Goal: Information Seeking & Learning: Learn about a topic

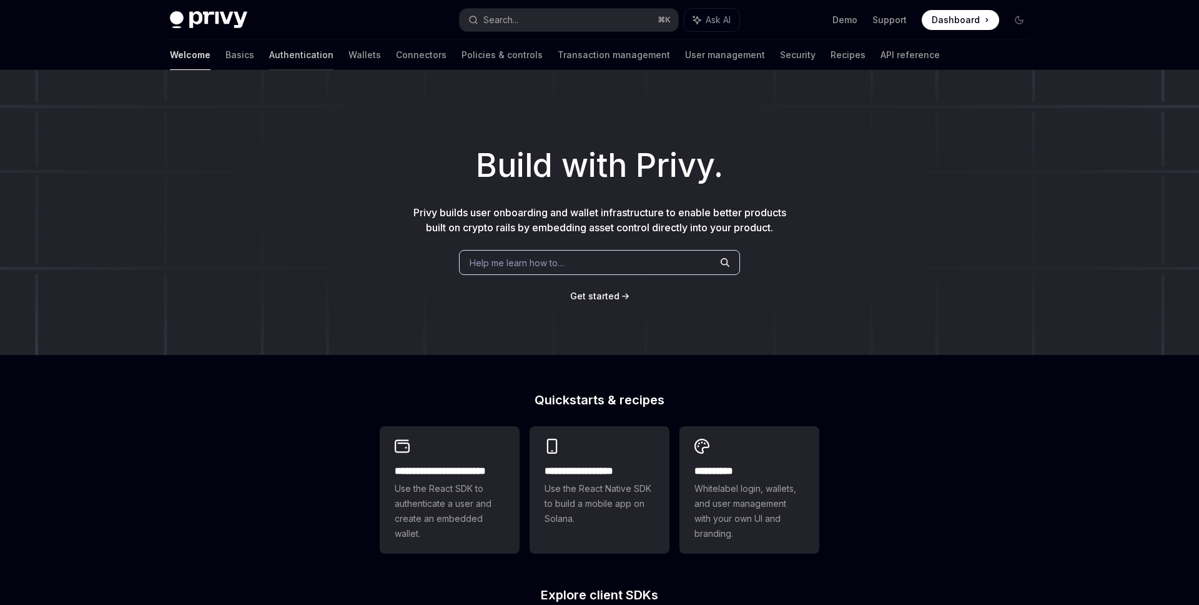
click at [269, 52] on link "Authentication" at bounding box center [301, 55] width 64 height 30
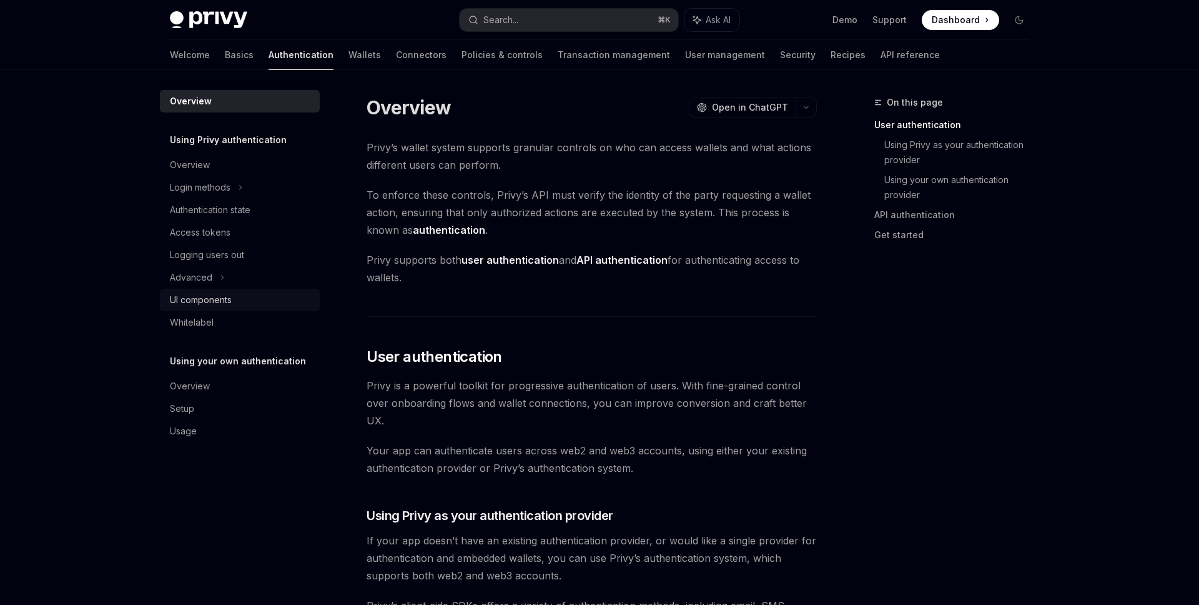
click at [231, 307] on link "UI components" at bounding box center [240, 300] width 160 height 22
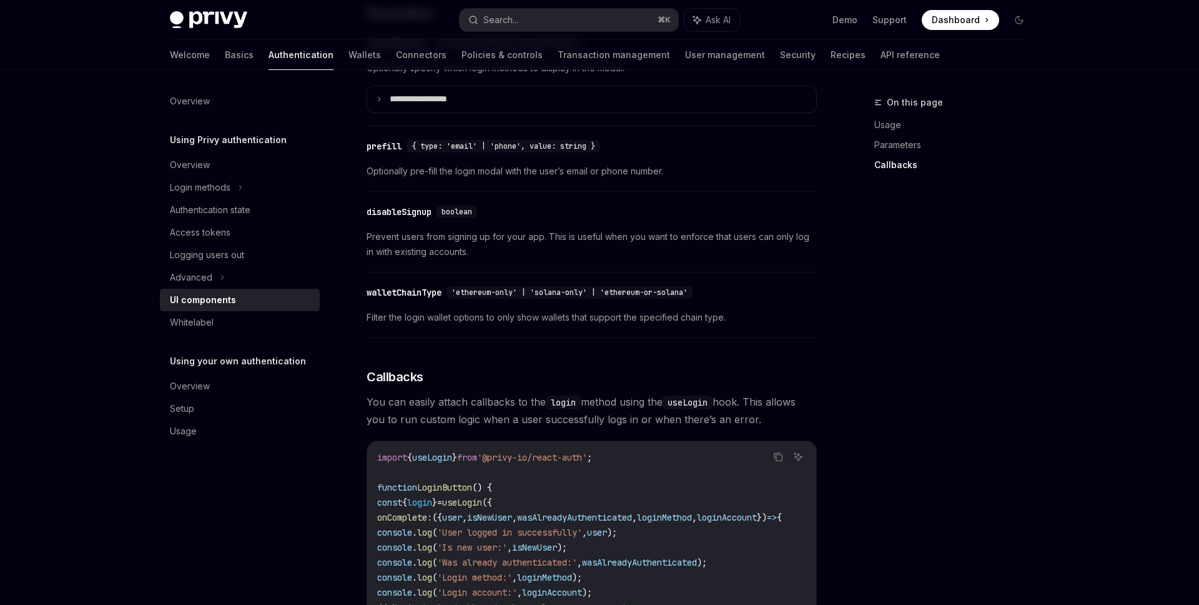
scroll to position [1204, 0]
click at [232, 325] on div "Whitelabel" at bounding box center [241, 322] width 142 height 15
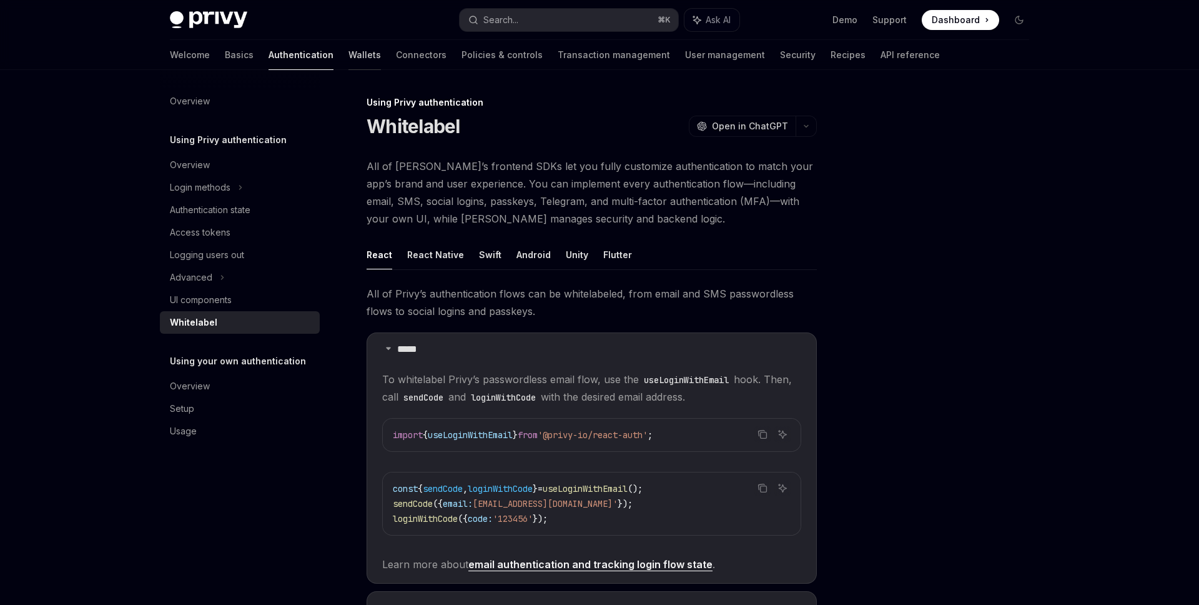
click at [349, 52] on link "Wallets" at bounding box center [365, 55] width 32 height 30
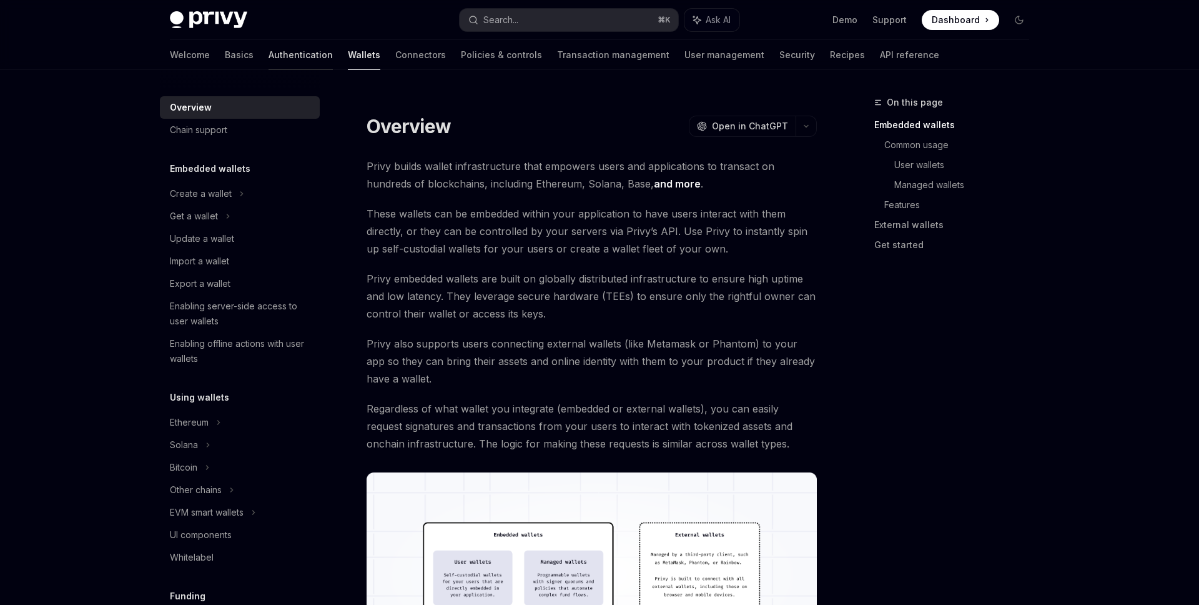
click at [269, 51] on link "Authentication" at bounding box center [301, 55] width 64 height 30
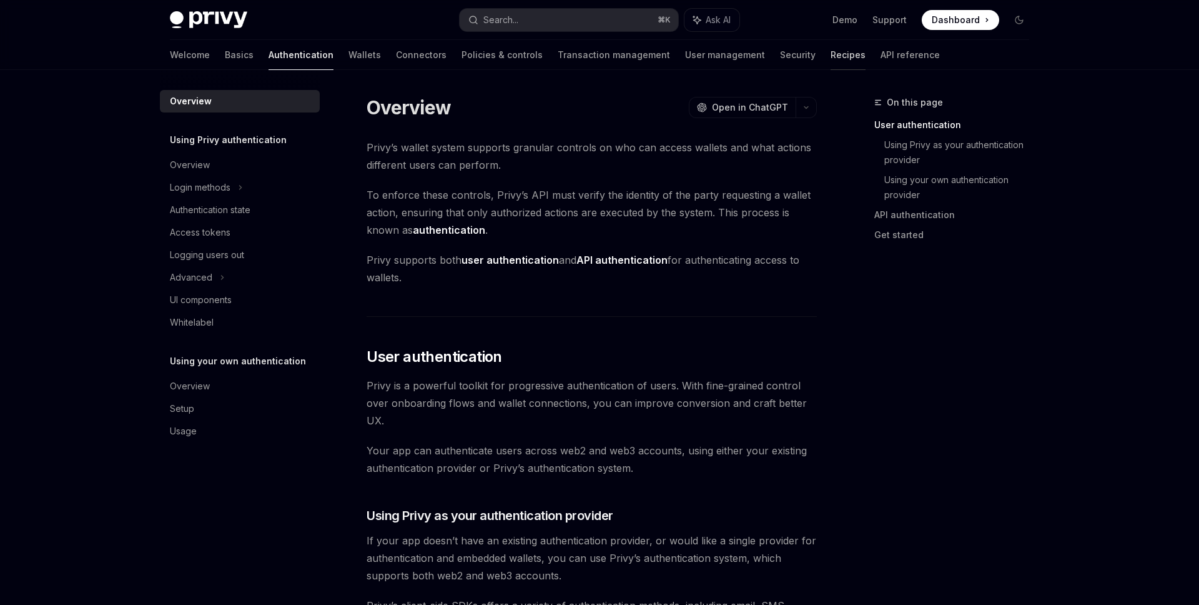
click at [831, 57] on link "Recipes" at bounding box center [848, 55] width 35 height 30
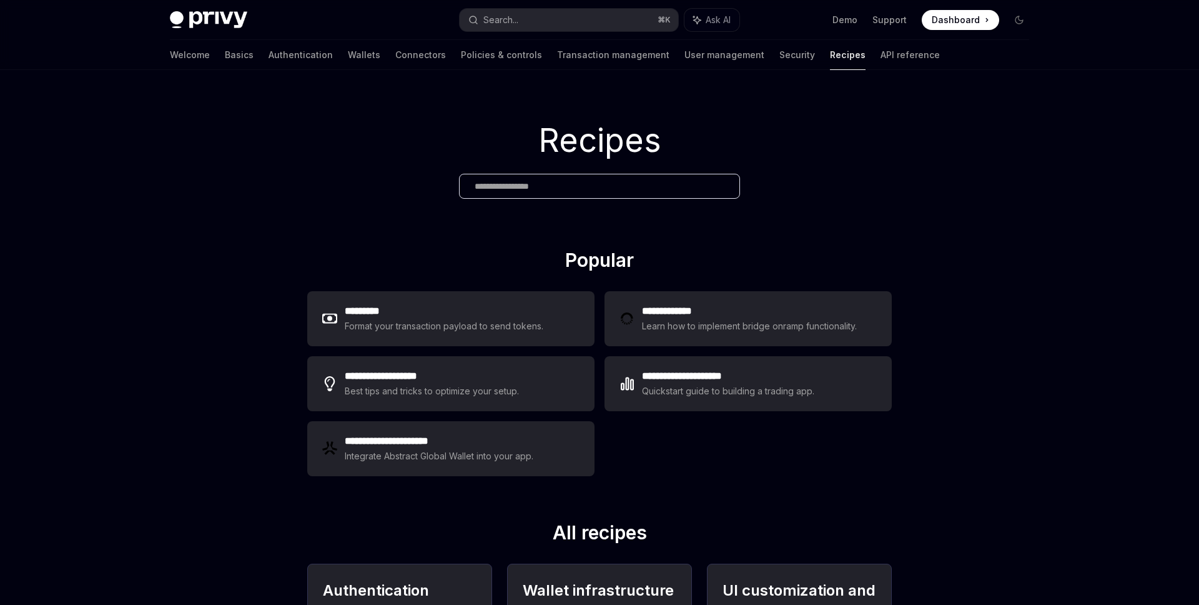
type textarea "*"
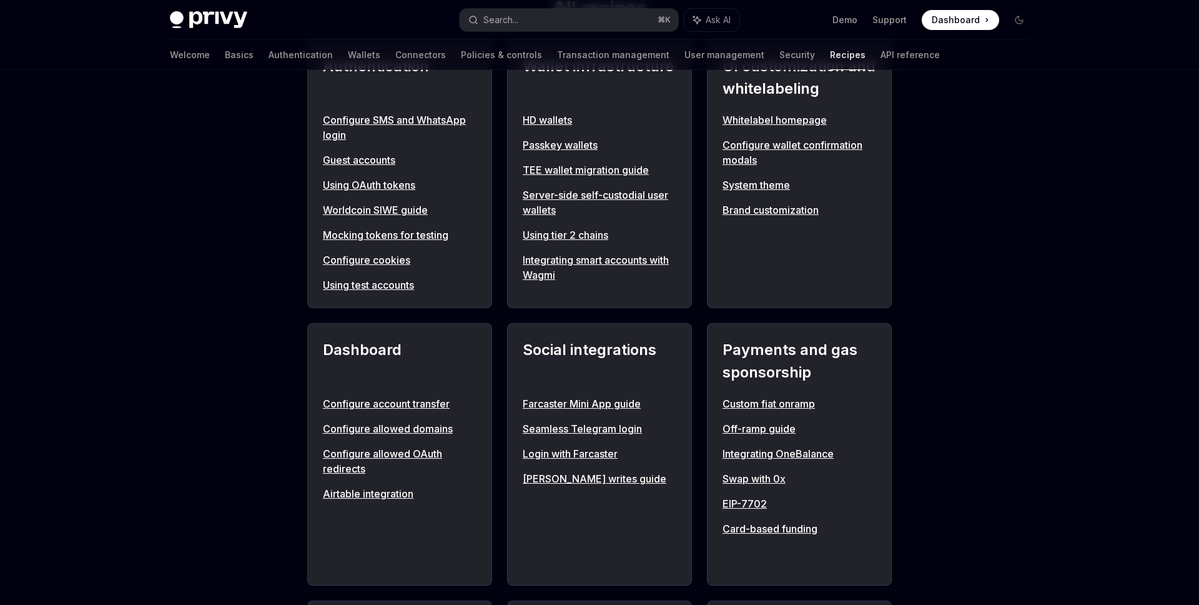
scroll to position [527, 0]
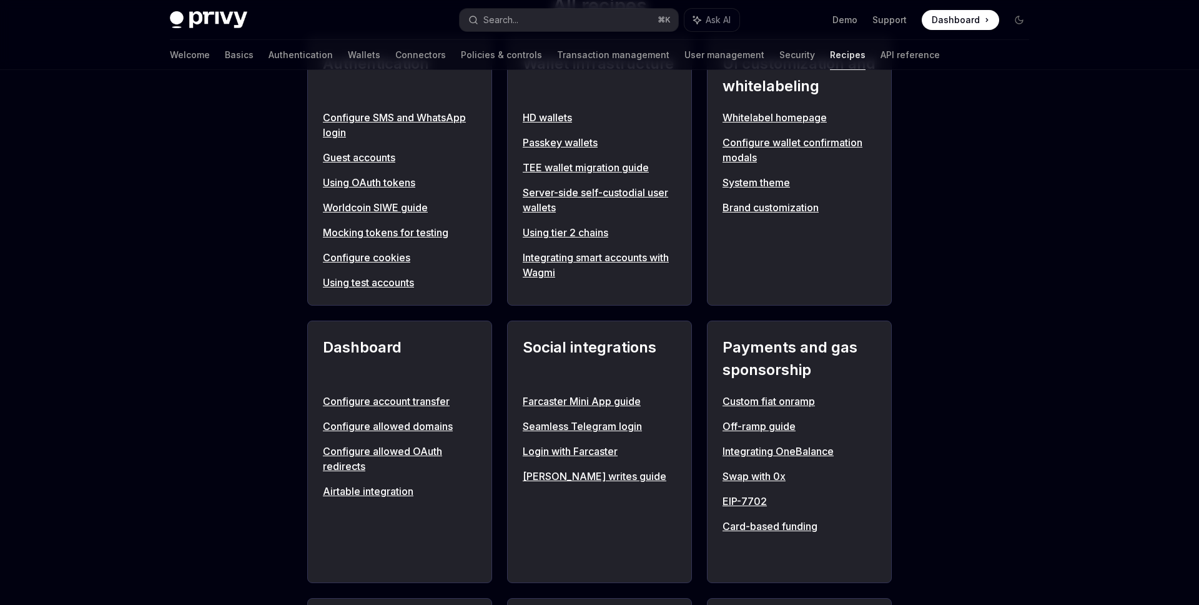
click at [200, 144] on div "**********" at bounding box center [599, 499] width 1199 height 1912
click at [238, 174] on div "**********" at bounding box center [599, 499] width 1199 height 1912
